Goal: Contribute content: Contribute content

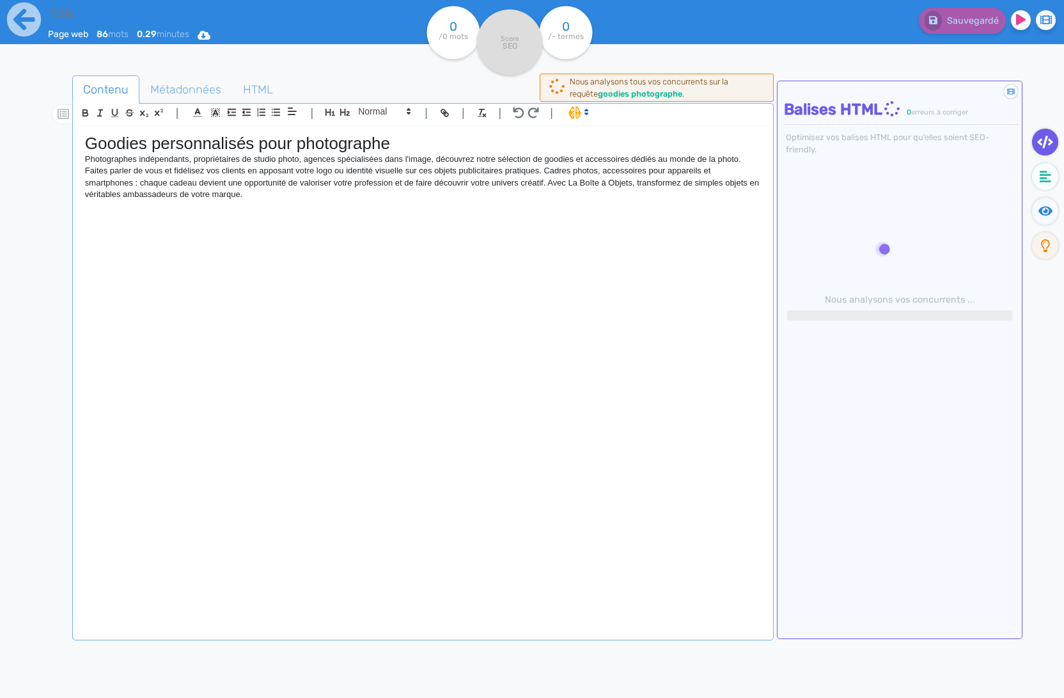
type input "goodies photographe"
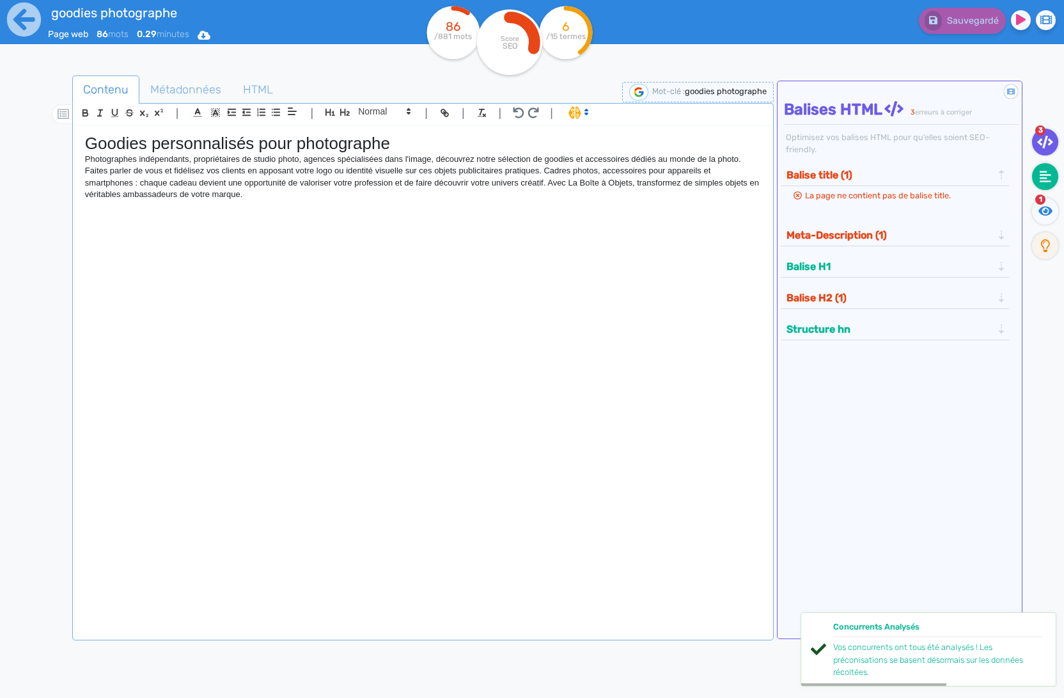
click at [1053, 166] on fa-icon at bounding box center [1045, 176] width 26 height 27
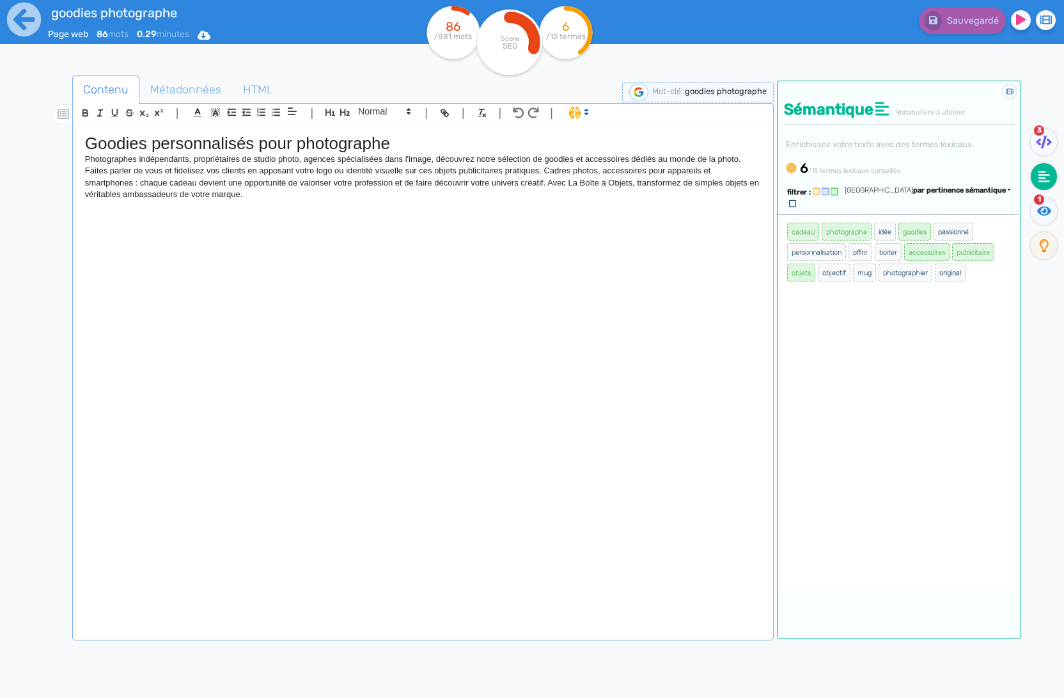
click at [634, 95] on img at bounding box center [638, 92] width 19 height 17
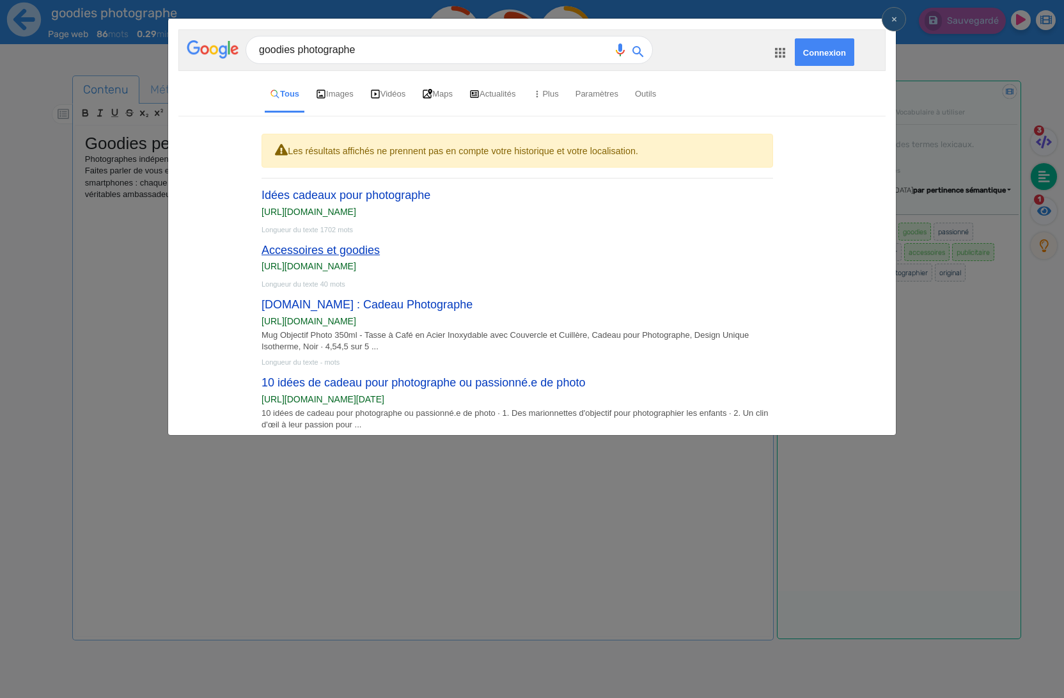
click at [336, 249] on link "Accessoires et goodies" at bounding box center [321, 250] width 118 height 13
click at [364, 311] on link "Amazon.fr : Cadeau Photographe" at bounding box center [367, 304] width 211 height 13
click at [379, 389] on link "10 idées de cadeau pour photographe ou passionné.e de photo" at bounding box center [424, 382] width 324 height 13
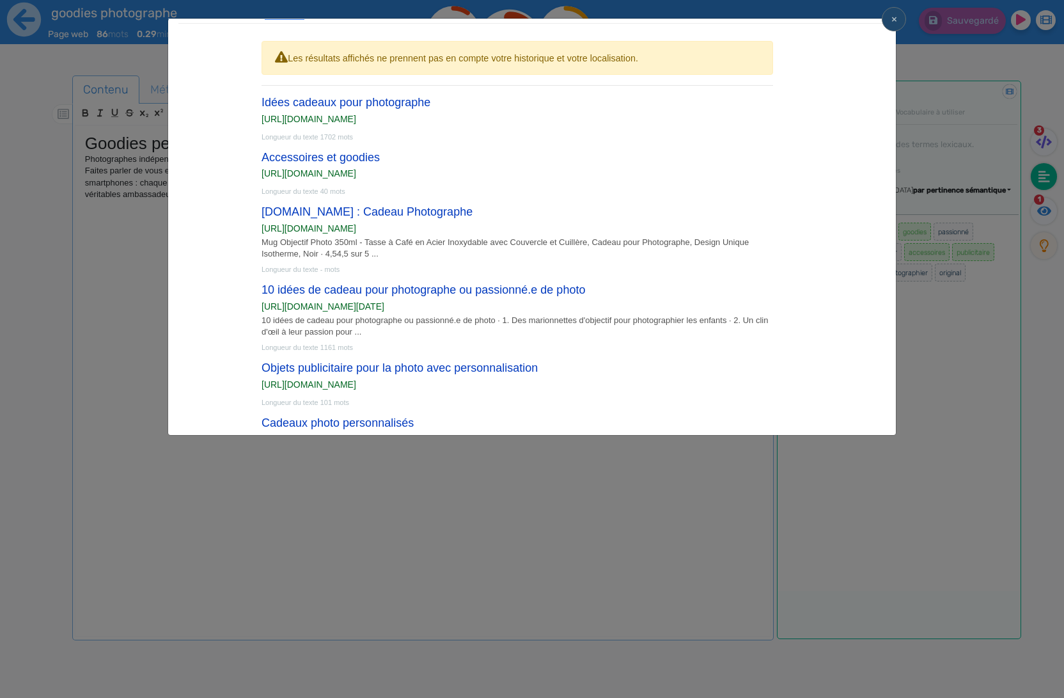
scroll to position [165, 0]
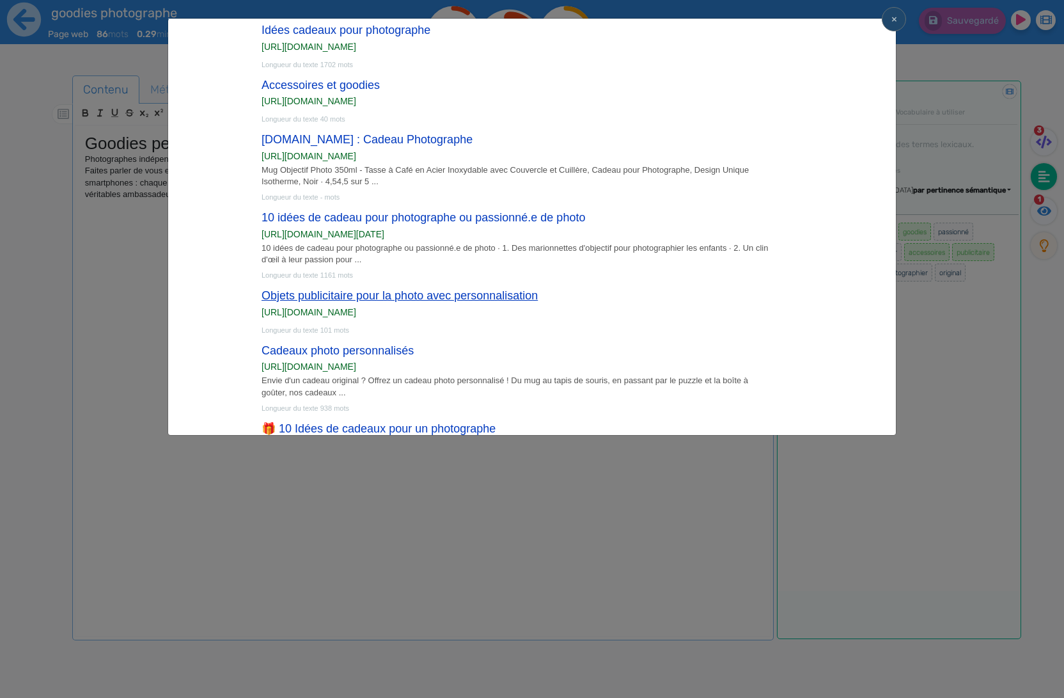
click at [385, 301] on link "Objets publicitaire pour la photo avec personnalisation" at bounding box center [400, 295] width 276 height 13
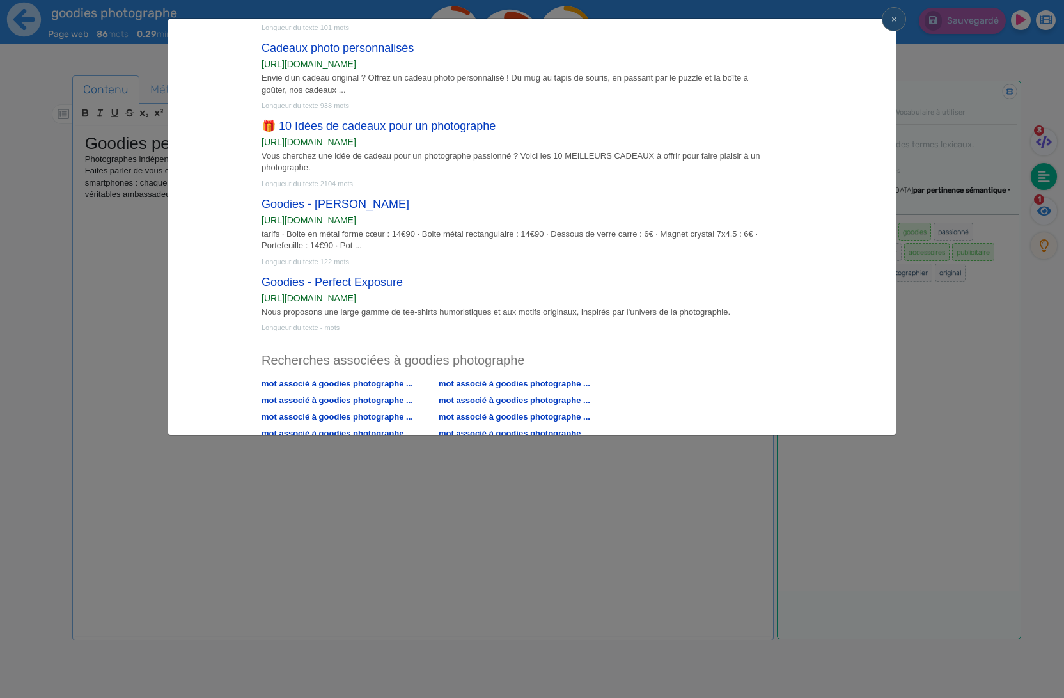
click at [294, 210] on link "Goodies - Philippe Gaudin" at bounding box center [336, 204] width 148 height 13
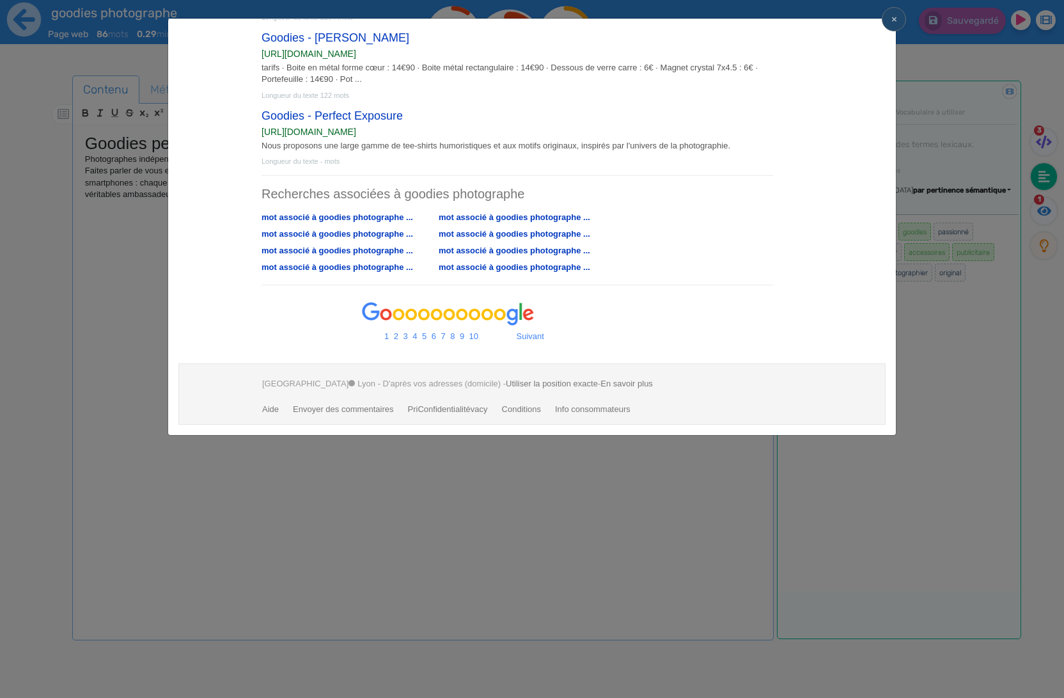
scroll to position [647, 0]
drag, startPoint x: 515, startPoint y: 342, endPoint x: 524, endPoint y: 335, distance: 11.9
click at [518, 341] on ol "1 2 3 4 5 6 7 8 9 10 Suivant" at bounding box center [622, 335] width 527 height 17
click at [524, 335] on li "Suivant" at bounding box center [530, 335] width 27 height 17
click at [397, 338] on li "2" at bounding box center [396, 335] width 4 height 17
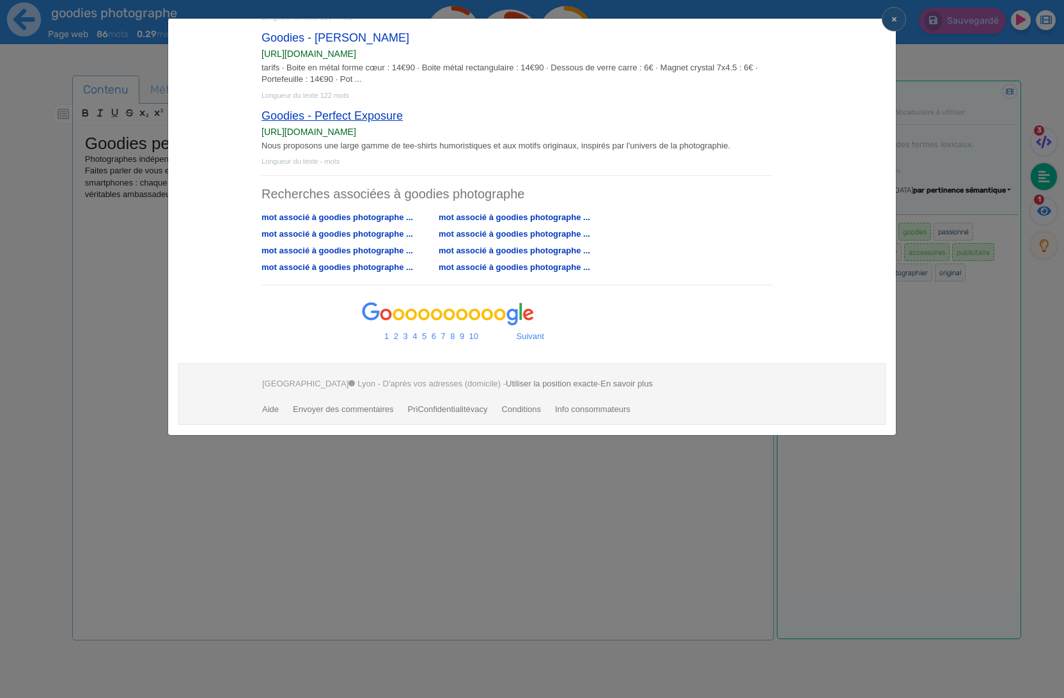
click at [322, 117] on link "Goodies - Perfect Exposure" at bounding box center [332, 115] width 141 height 13
click at [153, 177] on ngb-modal-window "× goodies photographe Connexion Tous Images Vidéos Maps Actualités Plus Paramèt…" at bounding box center [532, 349] width 1064 height 698
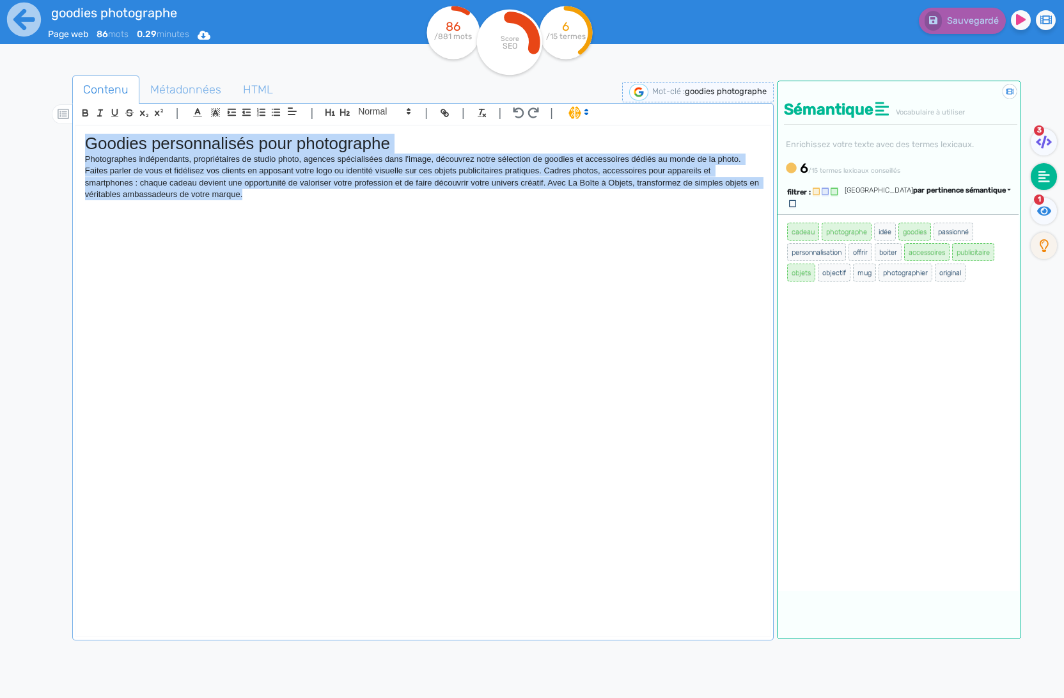
drag, startPoint x: 403, startPoint y: 239, endPoint x: 85, endPoint y: 145, distance: 331.5
click at [85, 145] on div "Goodies personnalisés pour photographe Photographes indépendants, propriétaires…" at bounding box center [422, 370] width 695 height 489
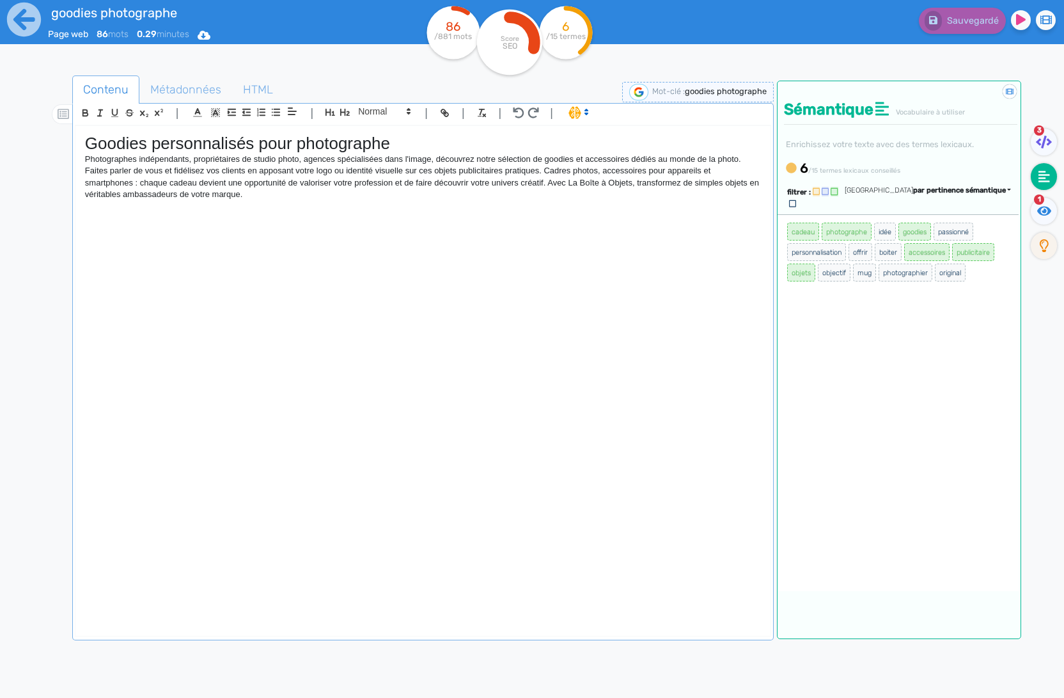
click at [85, 145] on h1 "Goodies personnalisés pour photographe" at bounding box center [423, 144] width 676 height 20
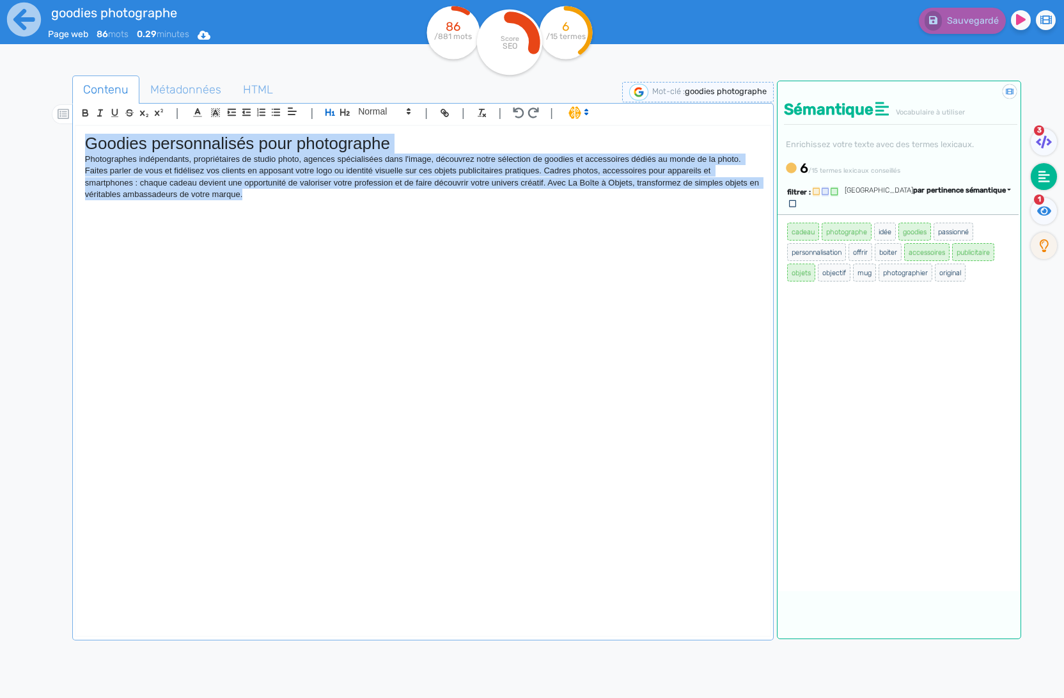
drag, startPoint x: 85, startPoint y: 145, endPoint x: 369, endPoint y: 233, distance: 297.3
click at [369, 233] on div "Goodies personnalisés pour photographe Photographes indépendants, propriétaires…" at bounding box center [422, 370] width 695 height 489
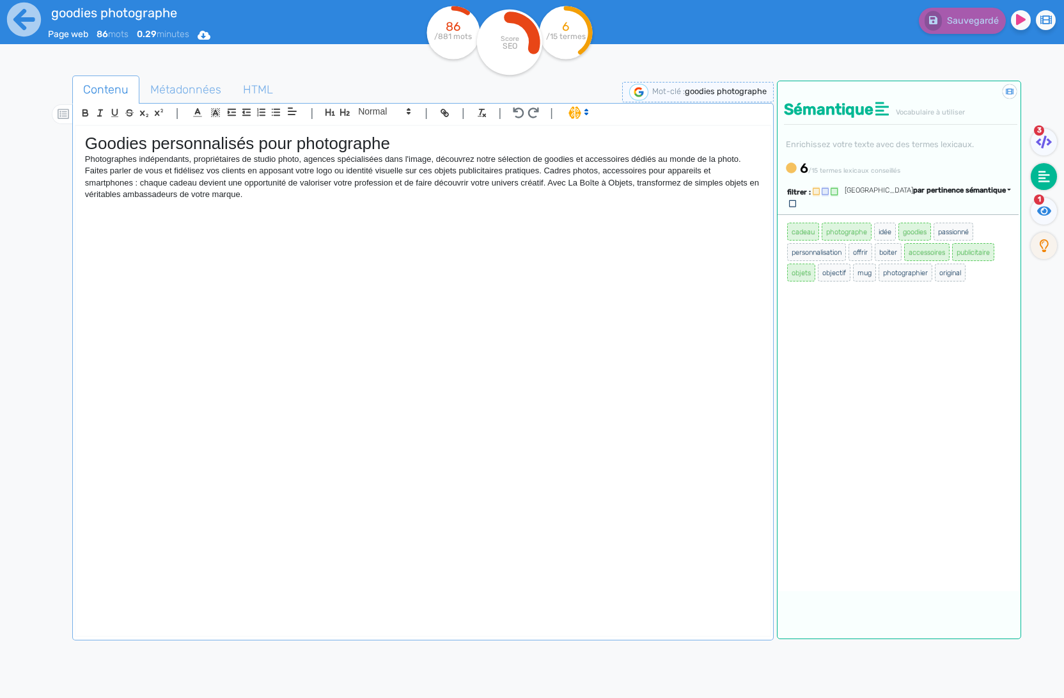
drag, startPoint x: 369, startPoint y: 233, endPoint x: 71, endPoint y: 138, distance: 312.7
click at [70, 138] on div "Contenu Métadonnées HTML | | H3 H4 H5 H6 Normal | | | | Goodies personnalisés p…" at bounding box center [550, 425] width 1027 height 706
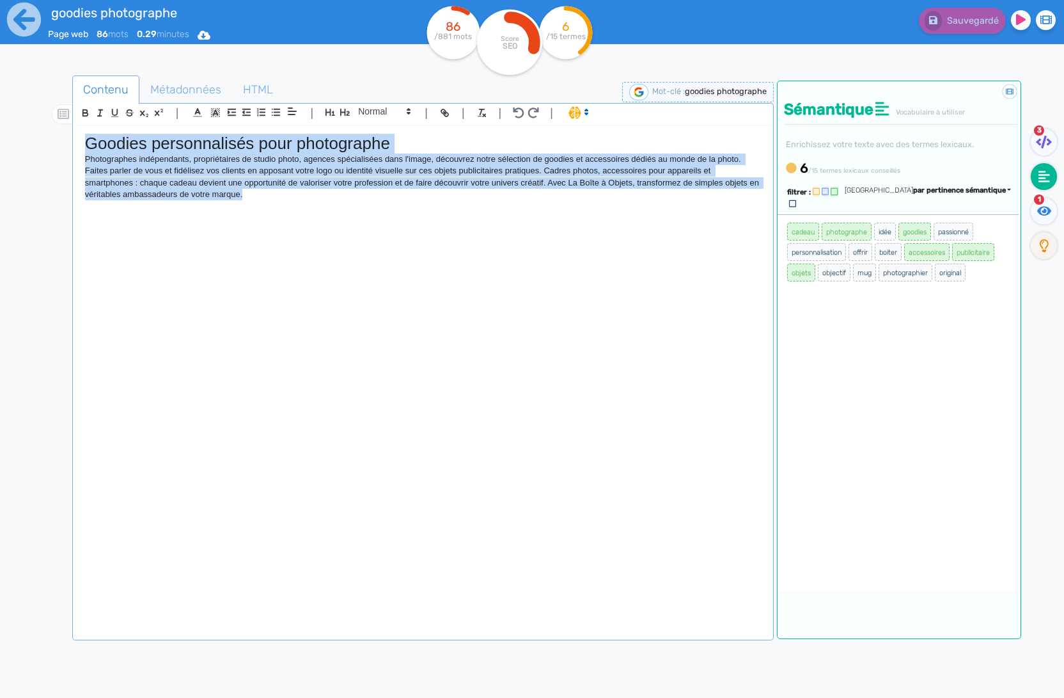
drag, startPoint x: 71, startPoint y: 138, endPoint x: 272, endPoint y: 194, distance: 209.0
click at [305, 233] on div "Contenu Métadonnées HTML | | H3 H4 H5 H6 Normal | | | | Goodies personnalisés p…" at bounding box center [550, 425] width 1027 height 706
click at [272, 194] on p "Photographes indépendants, propriétaires de studio photo, agences spécialisées …" at bounding box center [423, 176] width 676 height 47
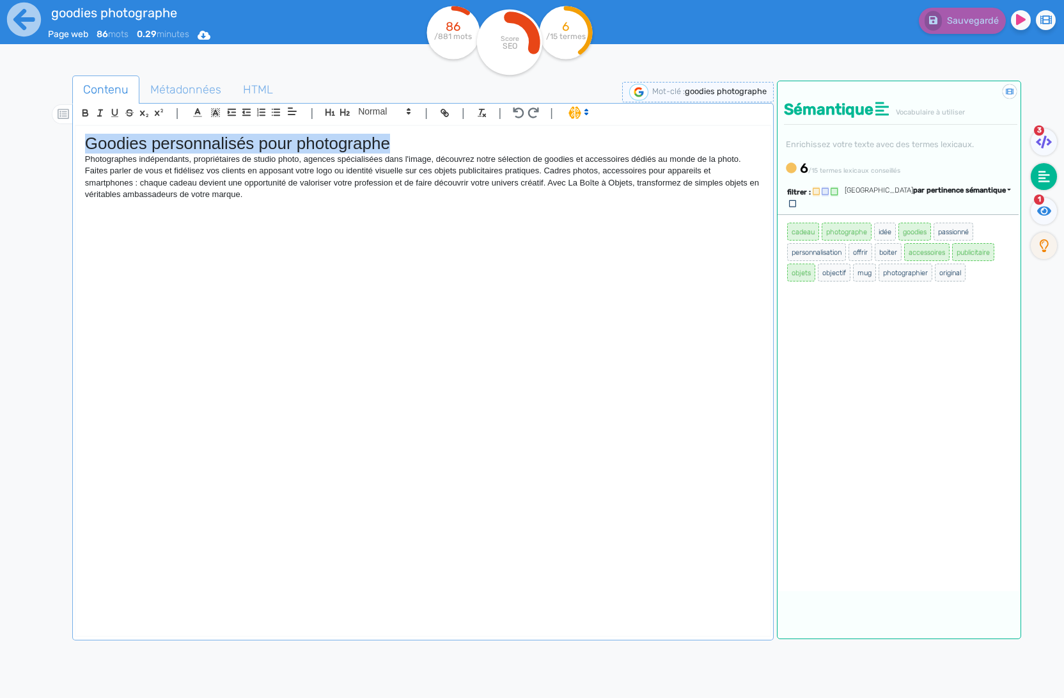
drag, startPoint x: 258, startPoint y: 194, endPoint x: 82, endPoint y: 137, distance: 184.4
click at [82, 137] on div "Goodies personnalisés pour photographe Photographes indépendants, propriétaires…" at bounding box center [422, 370] width 695 height 489
click at [698, 28] on div "Sauvegardé" at bounding box center [853, 18] width 441 height 31
click at [640, 90] on img at bounding box center [638, 92] width 19 height 17
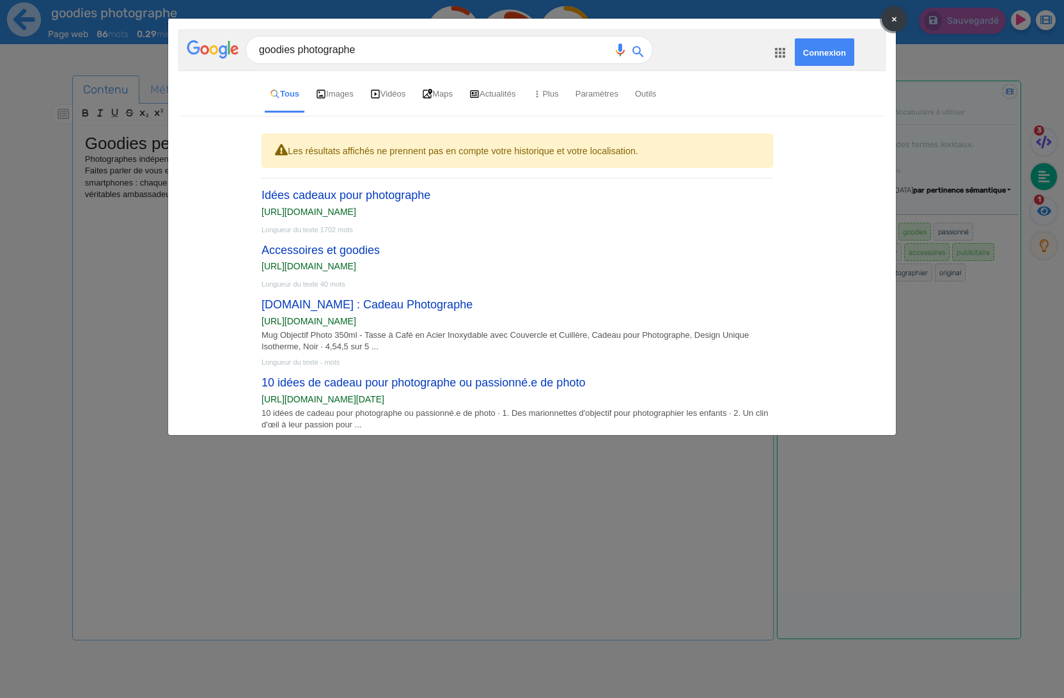
click at [895, 12] on button "×" at bounding box center [894, 19] width 24 height 24
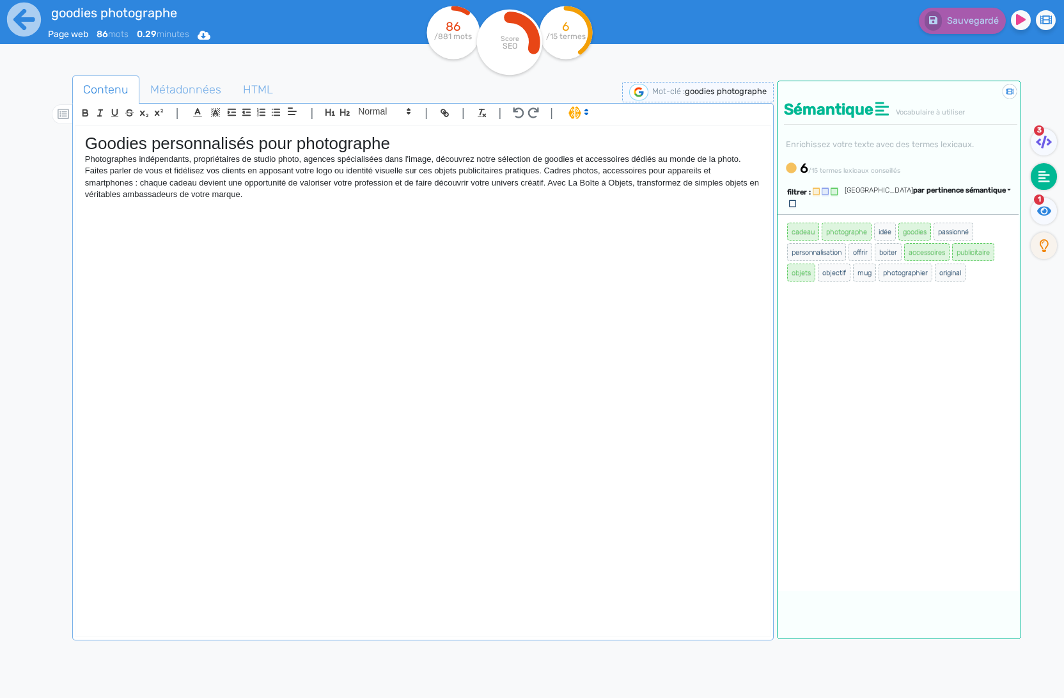
click at [888, 386] on div "cadeau photographe idée goodies passionné personnalisation offrir boiter access…" at bounding box center [898, 402] width 241 height 377
click at [1034, 204] on fa-icon at bounding box center [1044, 211] width 26 height 27
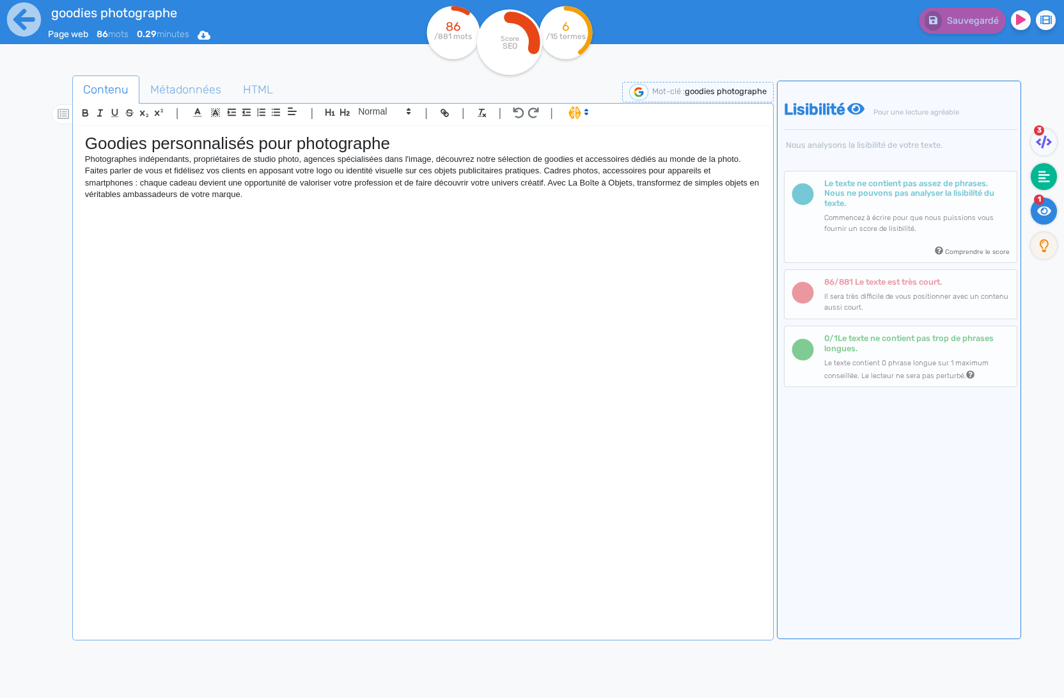
click at [1045, 175] on icon at bounding box center [1045, 177] width 12 height 12
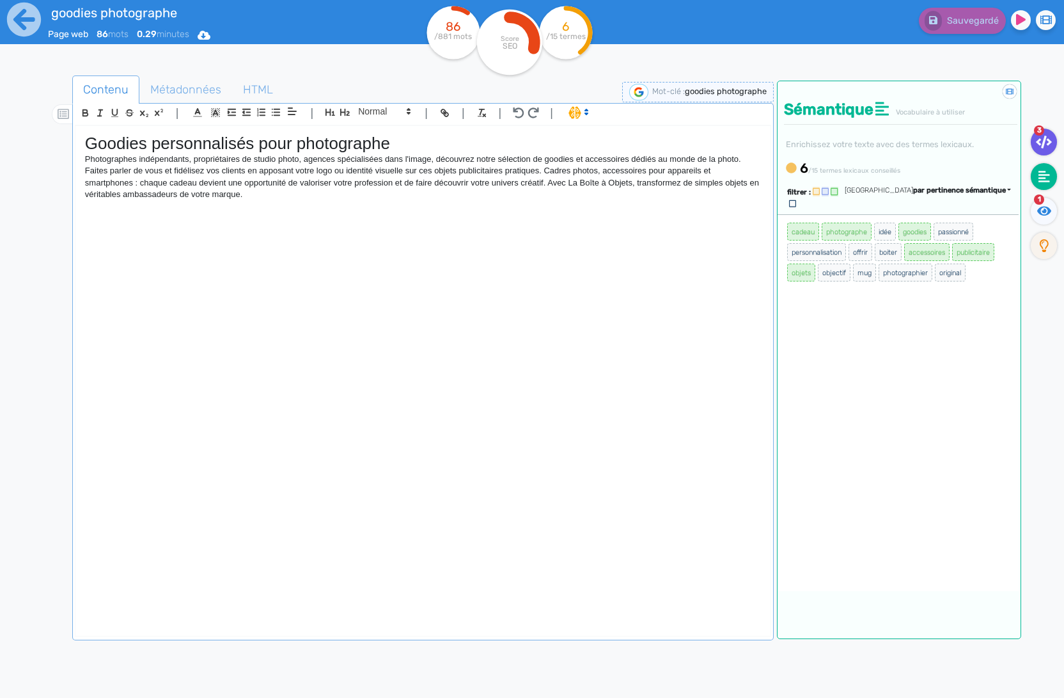
click at [1038, 140] on icon at bounding box center [1044, 142] width 16 height 13
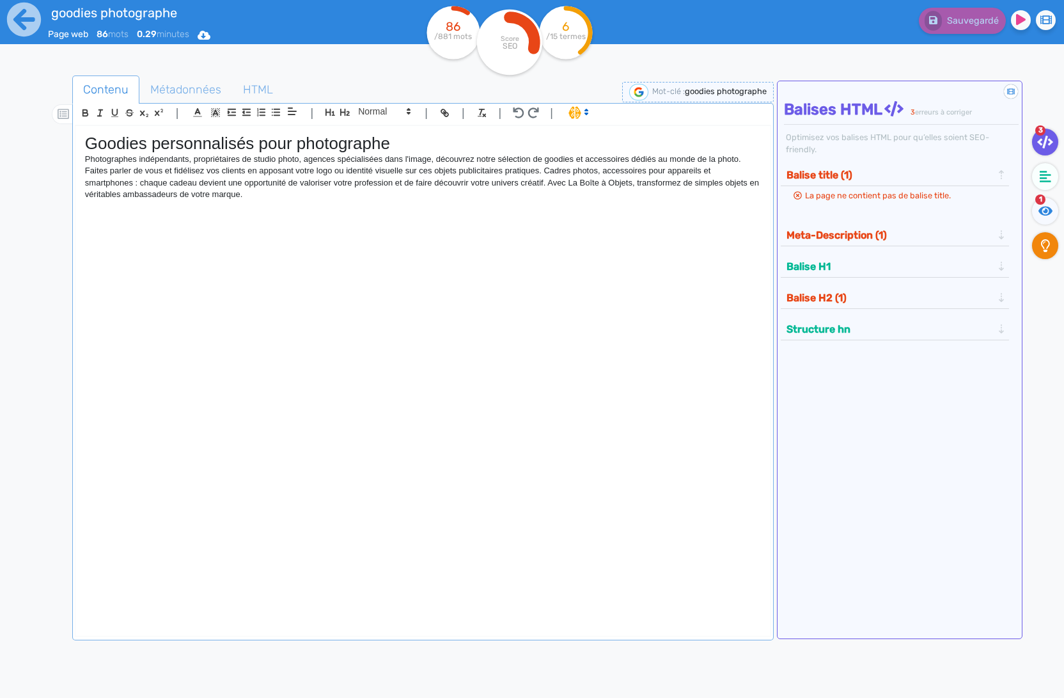
click at [1043, 240] on icon at bounding box center [1045, 245] width 9 height 13
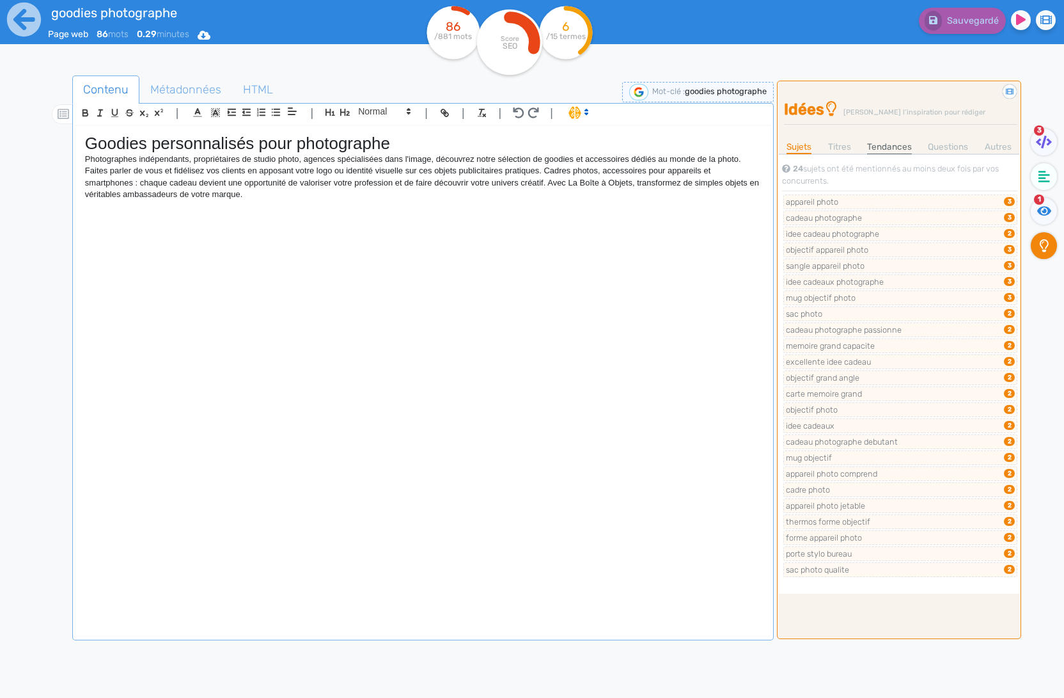
click at [887, 145] on link "Tendances" at bounding box center [889, 146] width 45 height 13
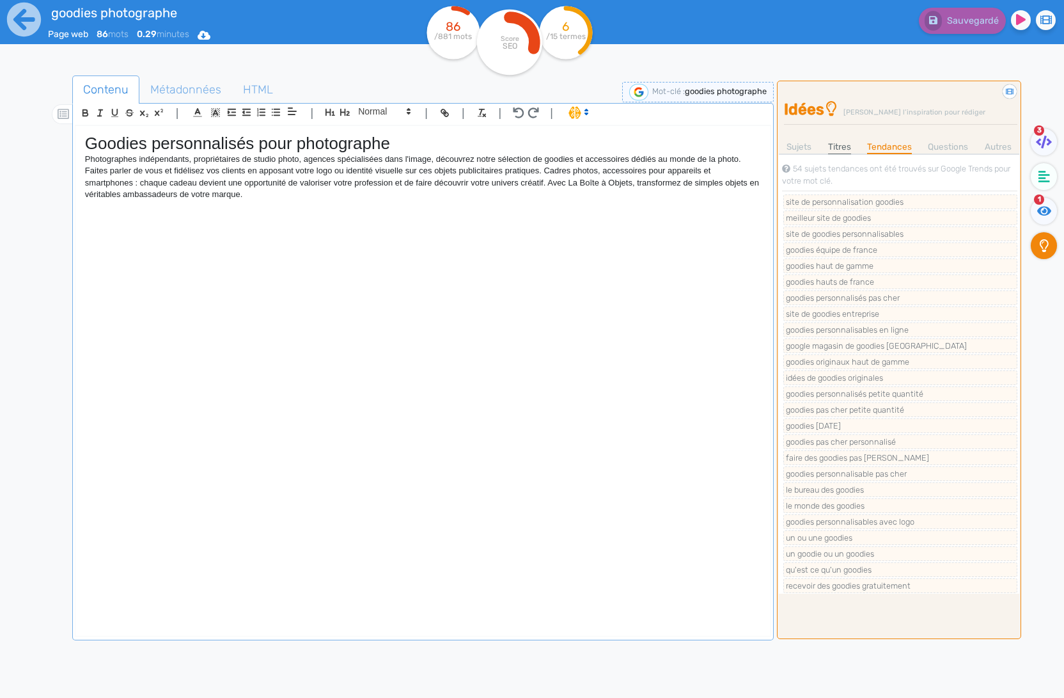
click at [832, 147] on link "Titres" at bounding box center [839, 146] width 23 height 13
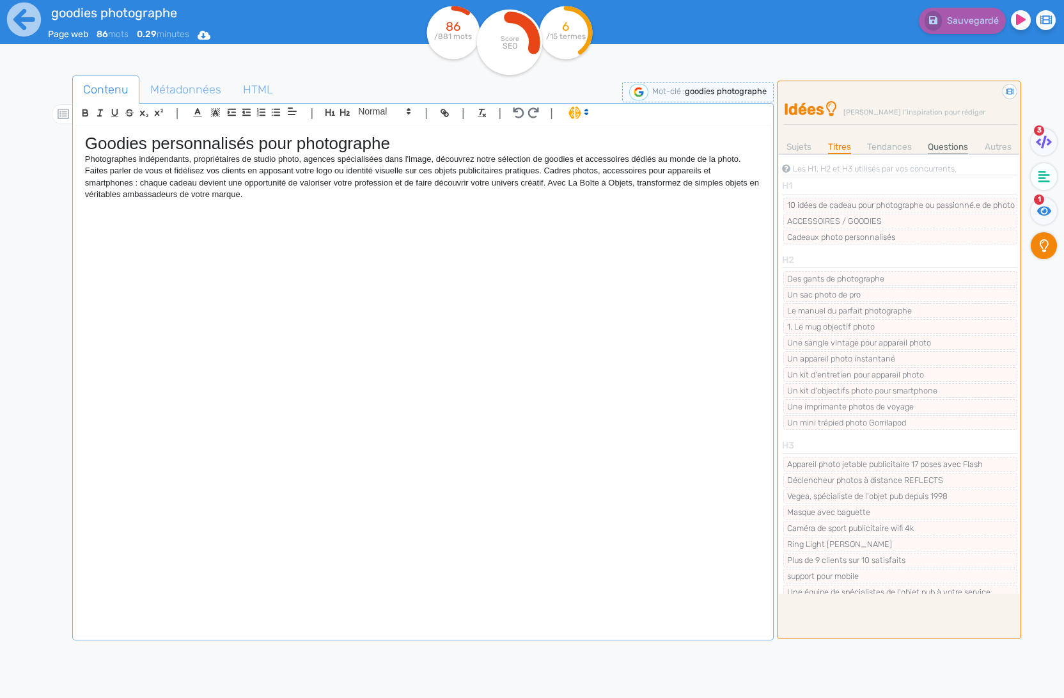
click at [940, 146] on link "Questions" at bounding box center [948, 146] width 40 height 13
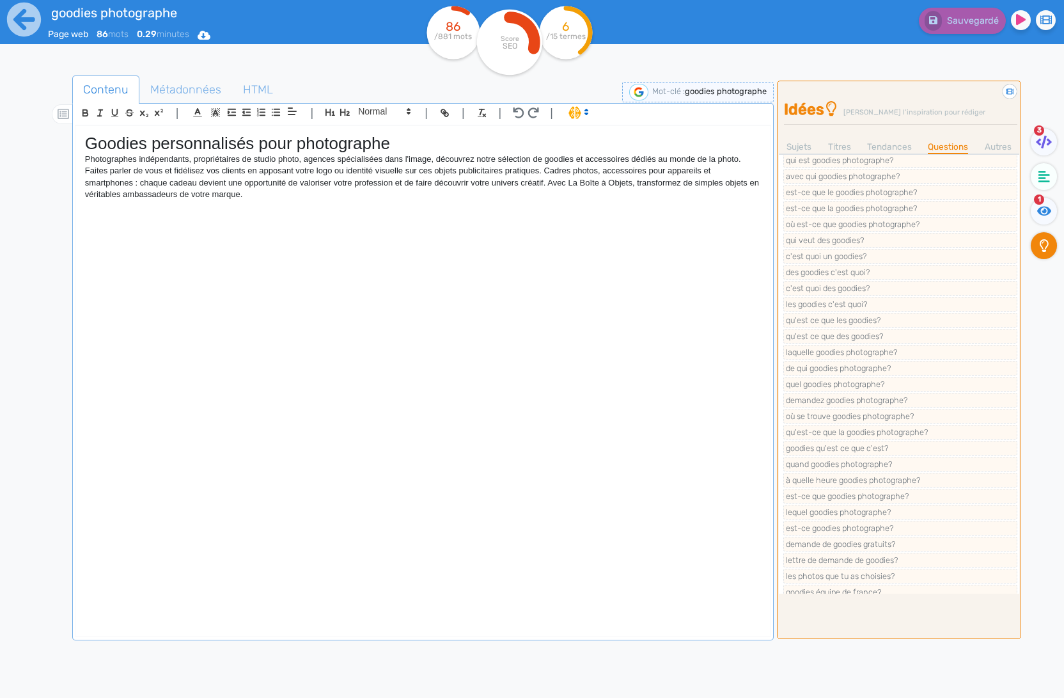
scroll to position [0, 0]
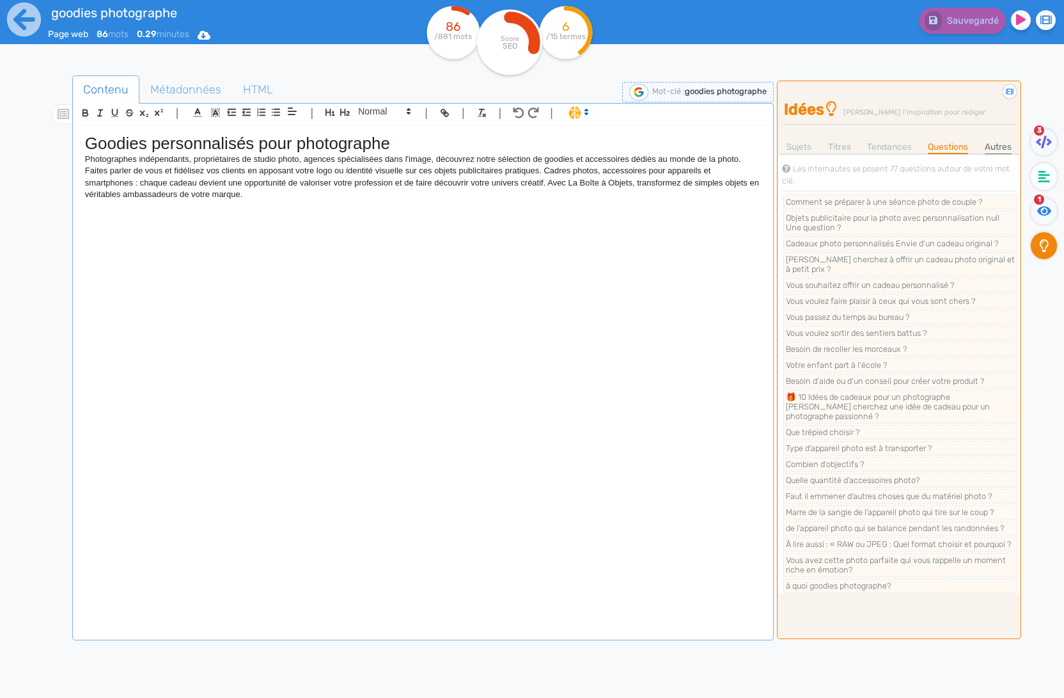
click at [990, 152] on link "Autres" at bounding box center [998, 146] width 27 height 13
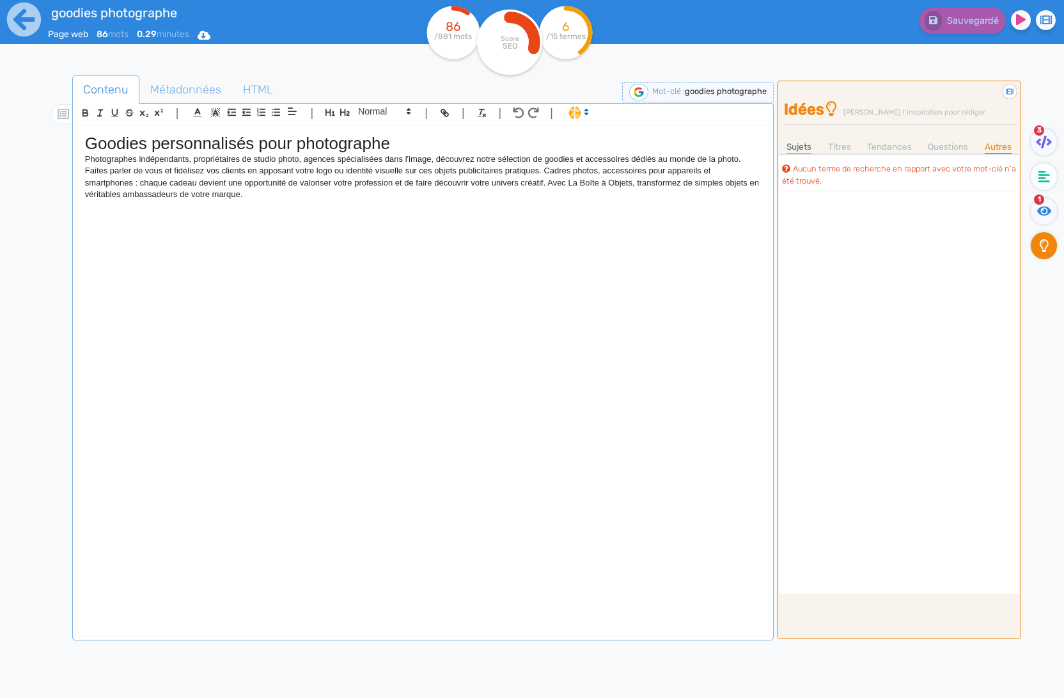
click at [799, 148] on link "Sujets" at bounding box center [799, 146] width 25 height 13
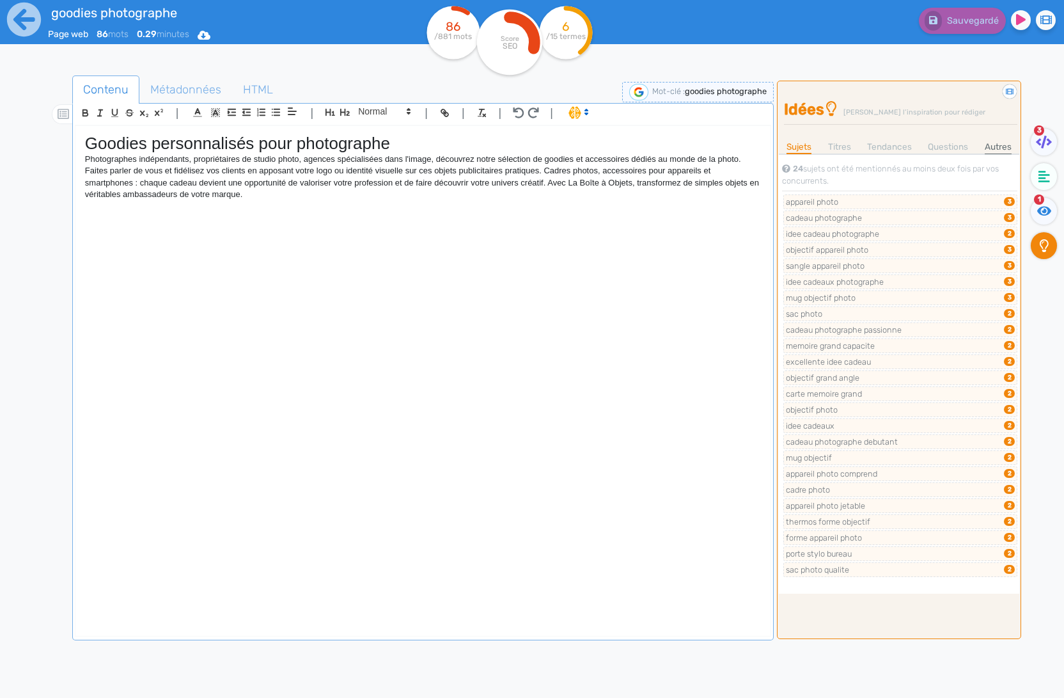
click at [987, 146] on link "Autres" at bounding box center [998, 146] width 27 height 13
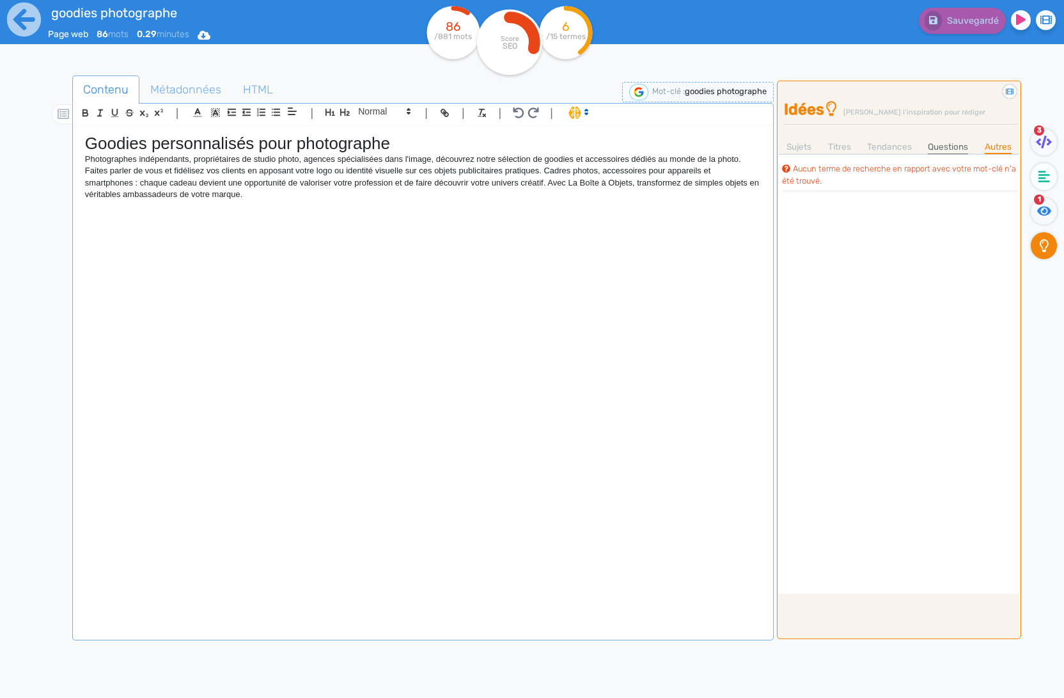
click at [957, 145] on link "Questions" at bounding box center [948, 146] width 40 height 13
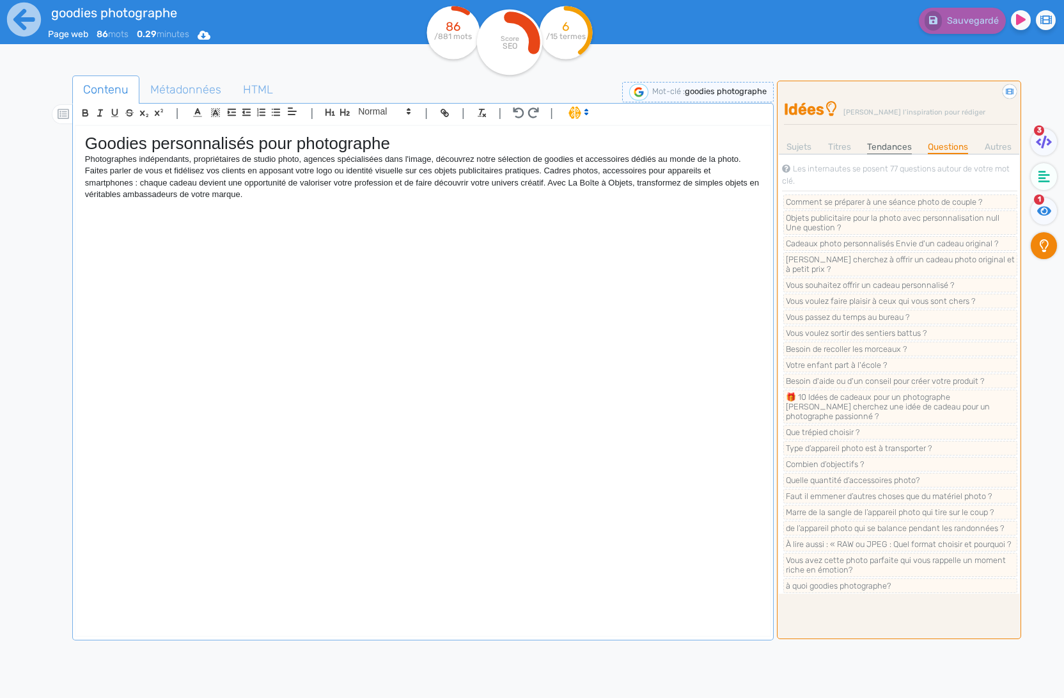
click at [895, 146] on link "Tendances" at bounding box center [889, 146] width 45 height 13
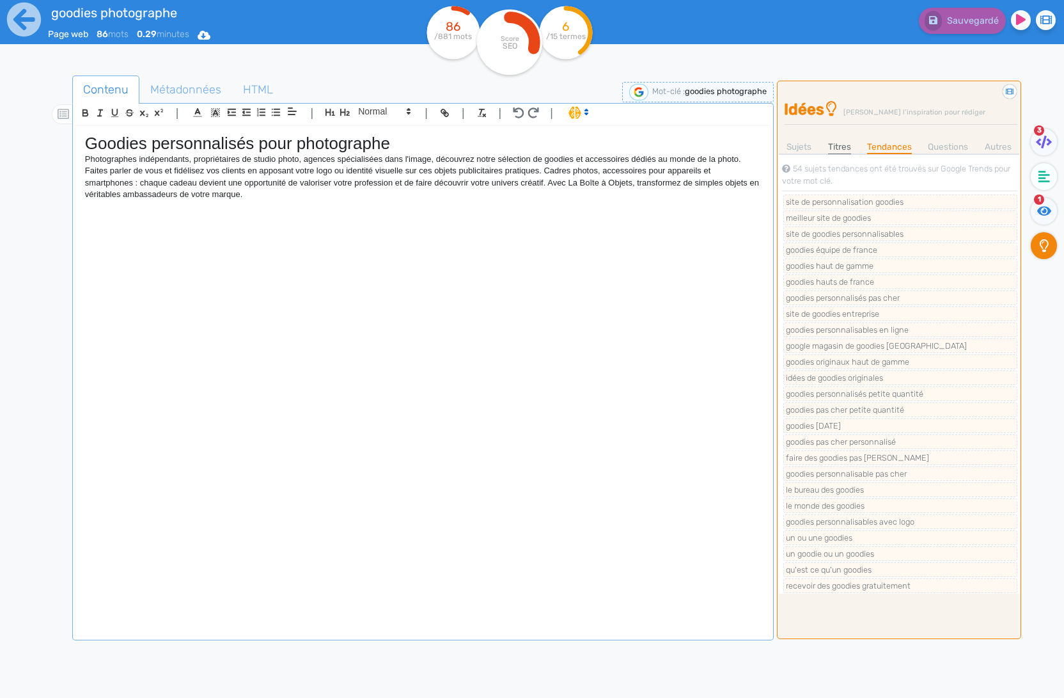
click at [836, 150] on link "Titres" at bounding box center [839, 146] width 23 height 13
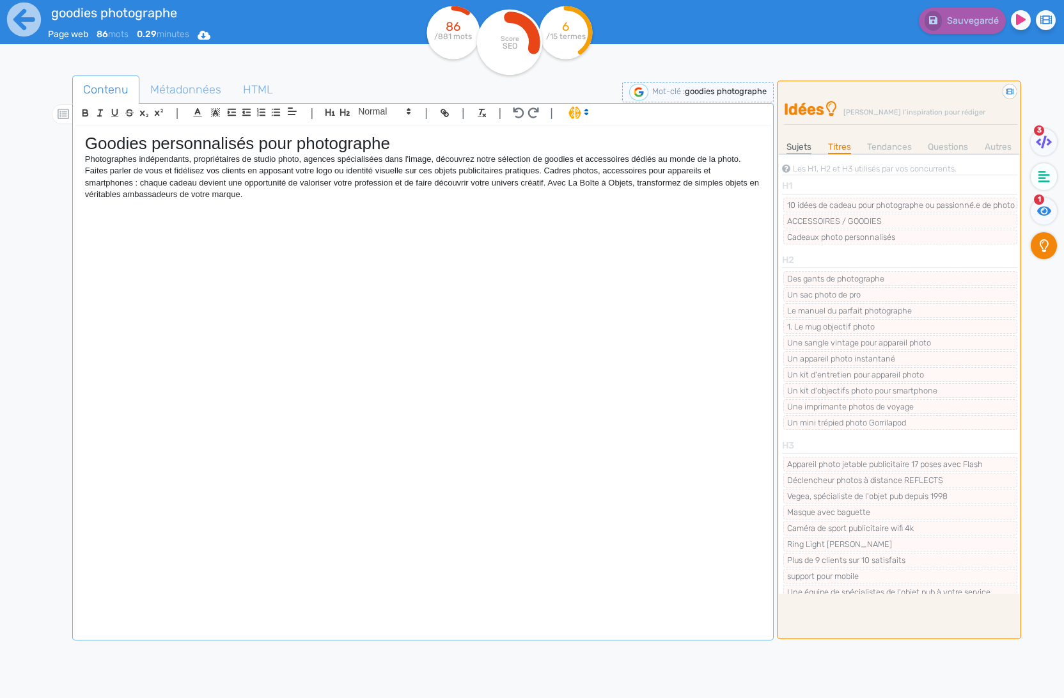
click at [806, 150] on link "Sujets" at bounding box center [799, 146] width 25 height 13
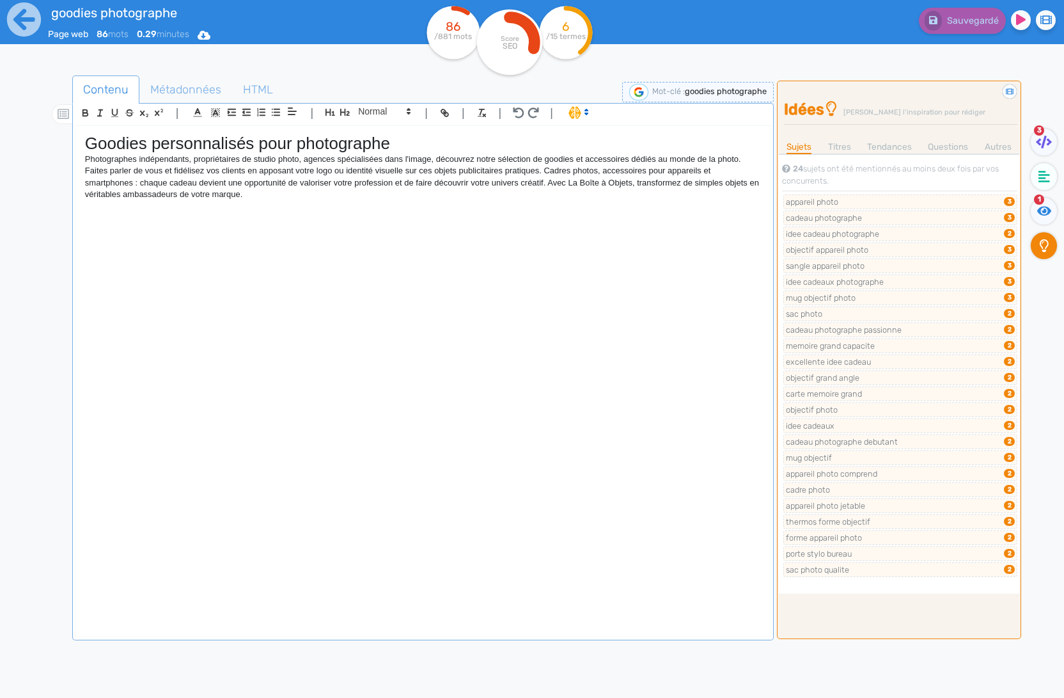
click at [806, 36] on div "Sauvegardé" at bounding box center [853, 31] width 421 height 63
